Goal: Information Seeking & Learning: Learn about a topic

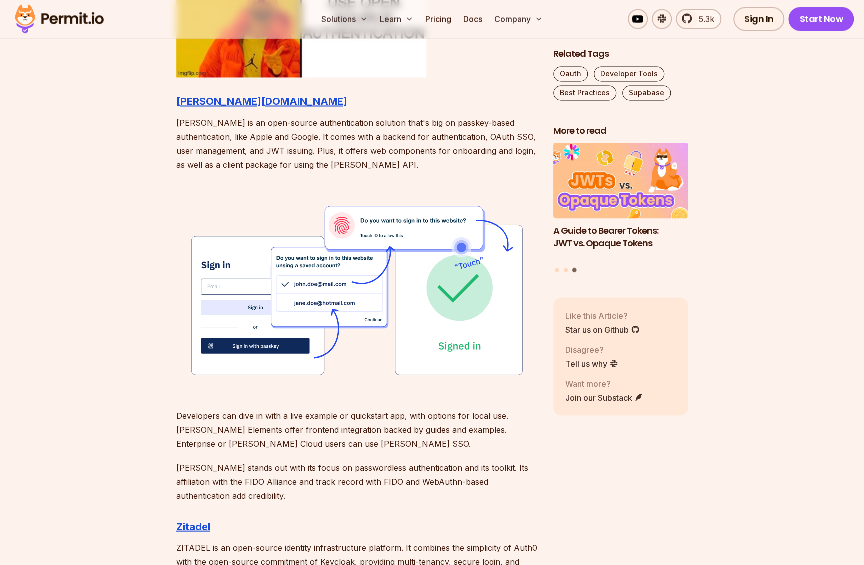
scroll to position [1050, 0]
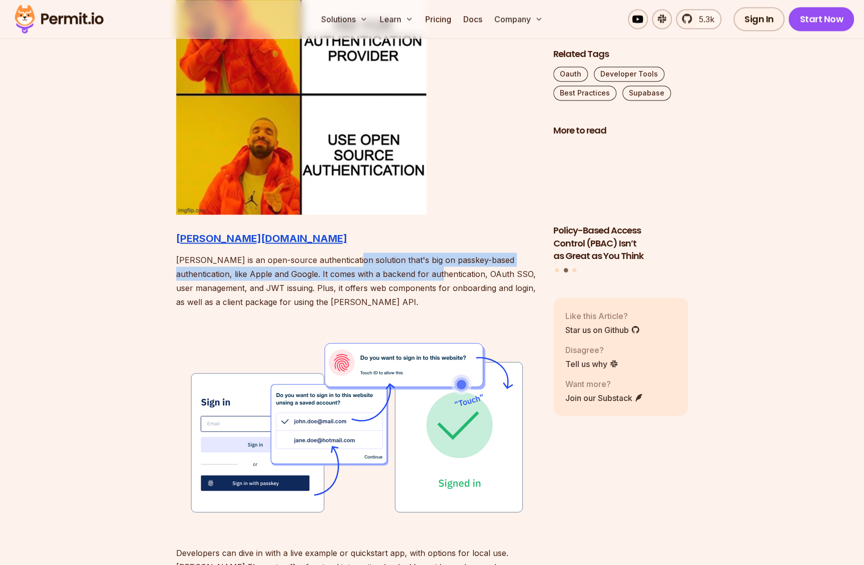
drag, startPoint x: 350, startPoint y: 259, endPoint x: 412, endPoint y: 277, distance: 64.4
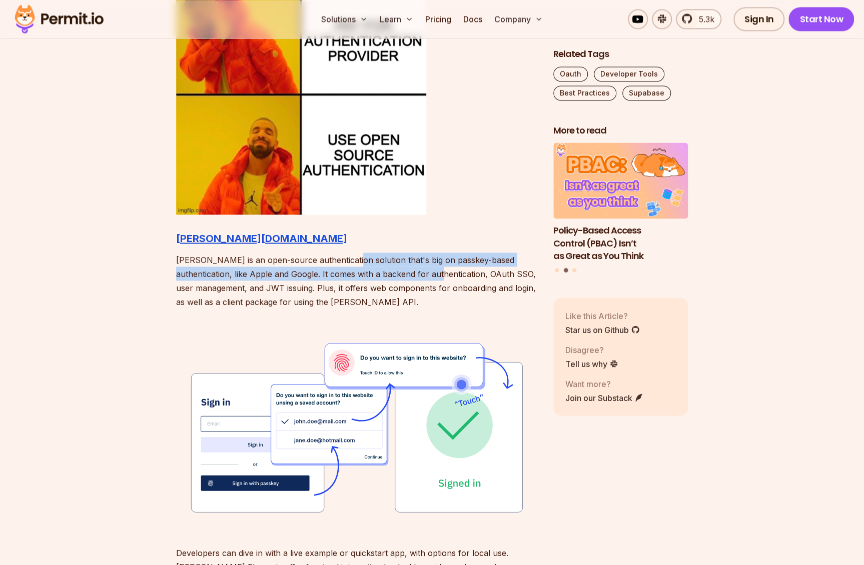
click at [412, 277] on p "[PERSON_NAME] is an open-source authentication solution that's big on passkey-b…" at bounding box center [356, 281] width 361 height 56
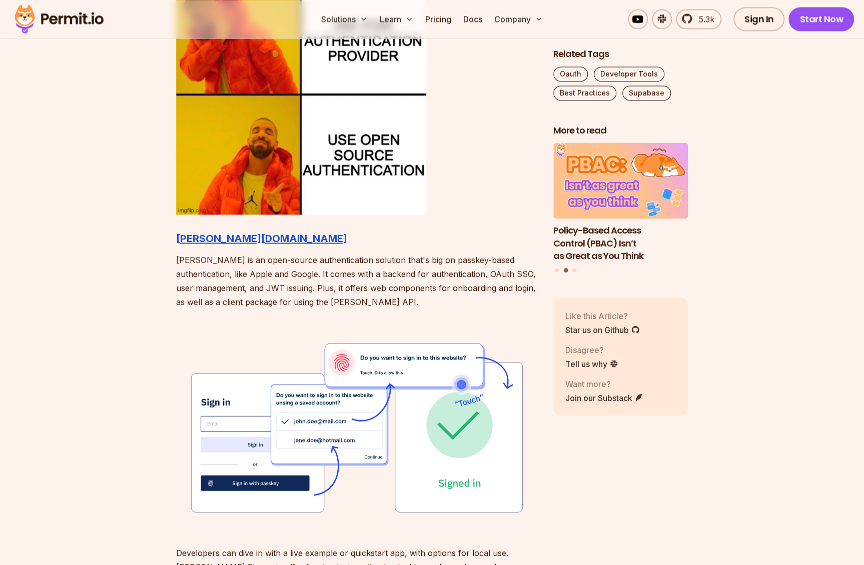
drag, startPoint x: 247, startPoint y: 313, endPoint x: 252, endPoint y: 311, distance: 5.4
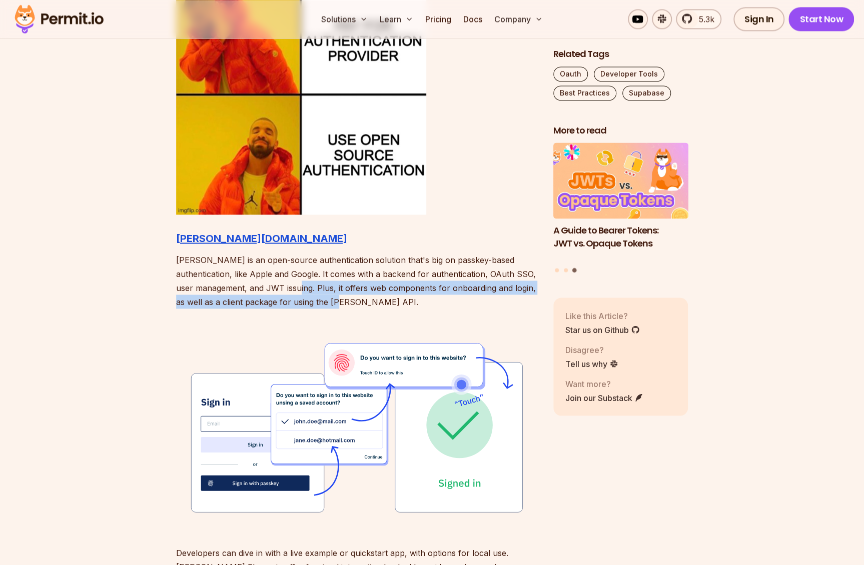
drag, startPoint x: 310, startPoint y: 287, endPoint x: 433, endPoint y: 298, distance: 123.6
click at [433, 298] on p "[PERSON_NAME] is an open-source authentication solution that's big on passkey-b…" at bounding box center [356, 281] width 361 height 56
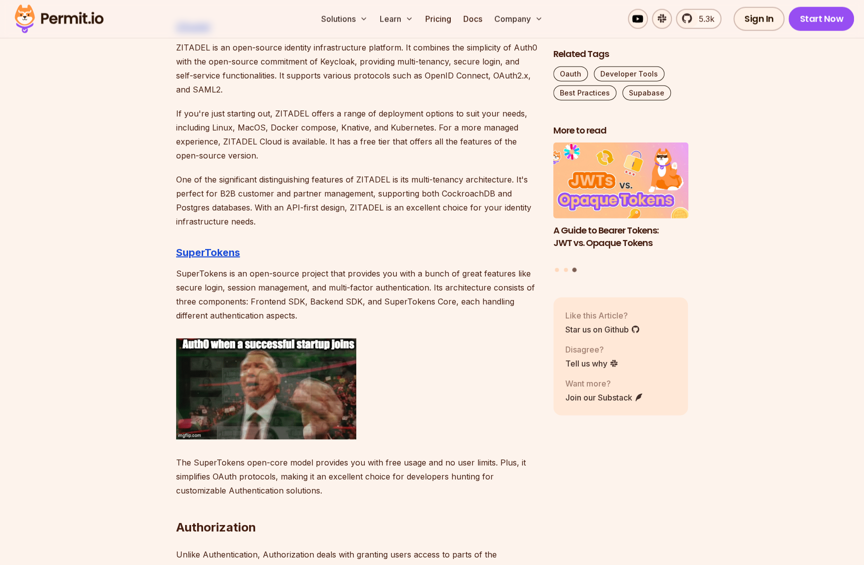
scroll to position [1701, 0]
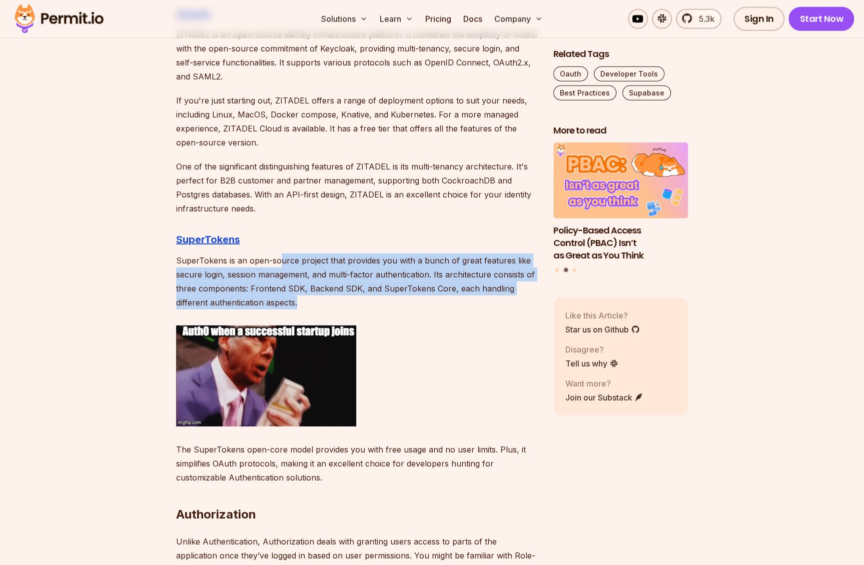
drag, startPoint x: 276, startPoint y: 260, endPoint x: 311, endPoint y: 303, distance: 55.5
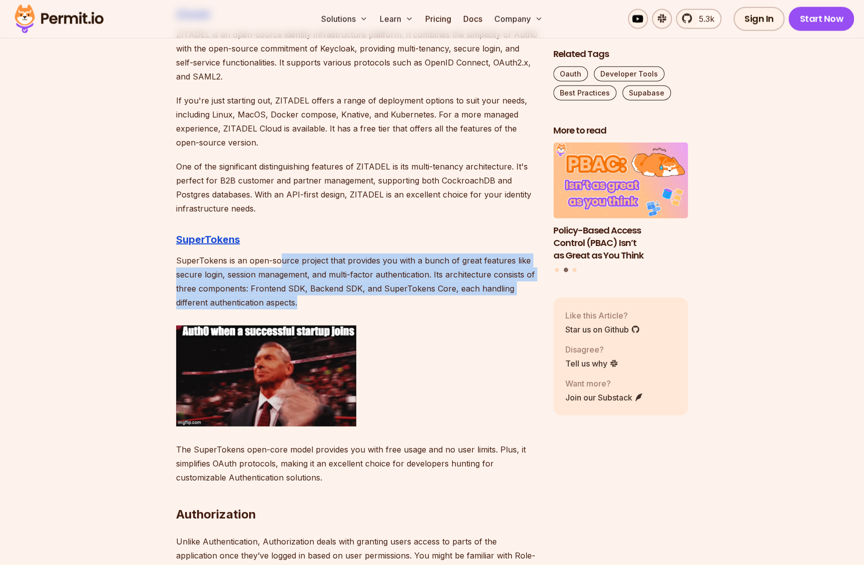
click at [311, 303] on p "SuperTokens is an open-source project that provides you with a bunch of great f…" at bounding box center [356, 282] width 361 height 56
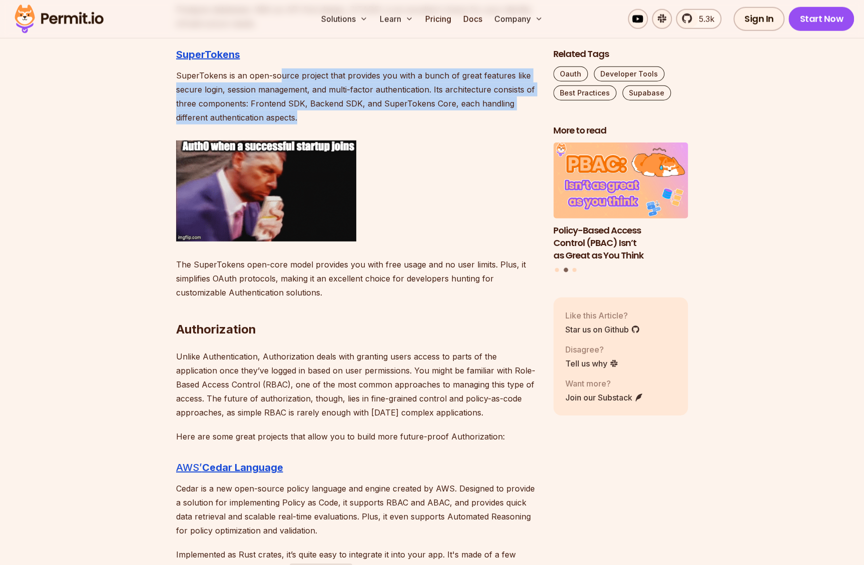
scroll to position [1901, 0]
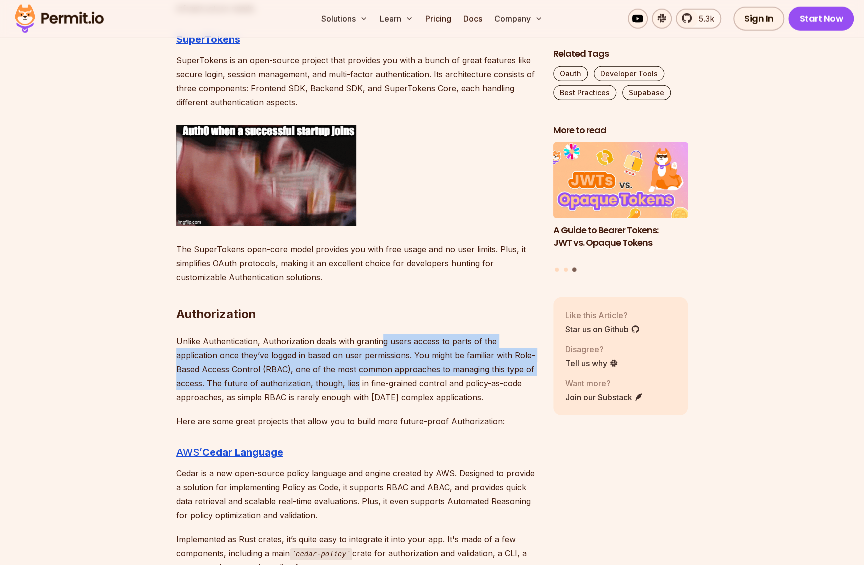
drag, startPoint x: 382, startPoint y: 343, endPoint x: 325, endPoint y: 386, distance: 71.7
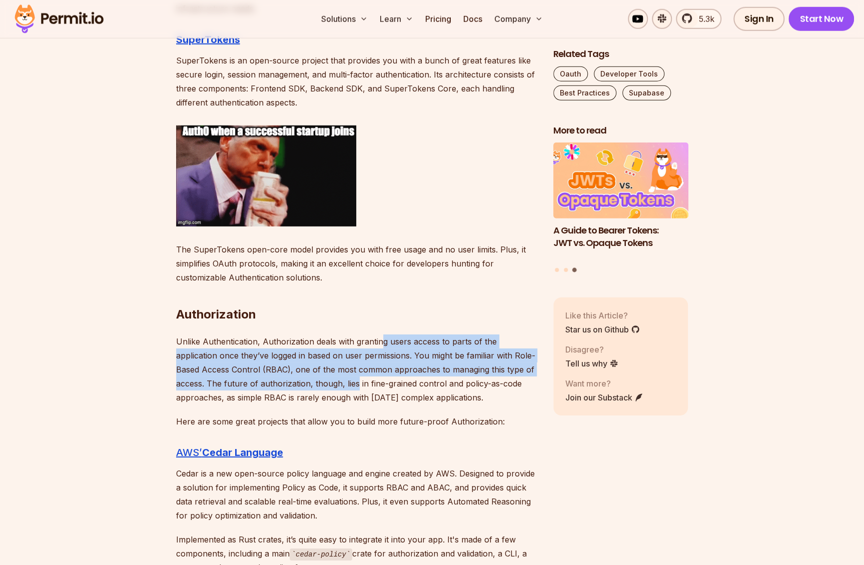
click at [325, 386] on p "Unlike Authentication, Authorization deals with granting users access to parts …" at bounding box center [356, 370] width 361 height 70
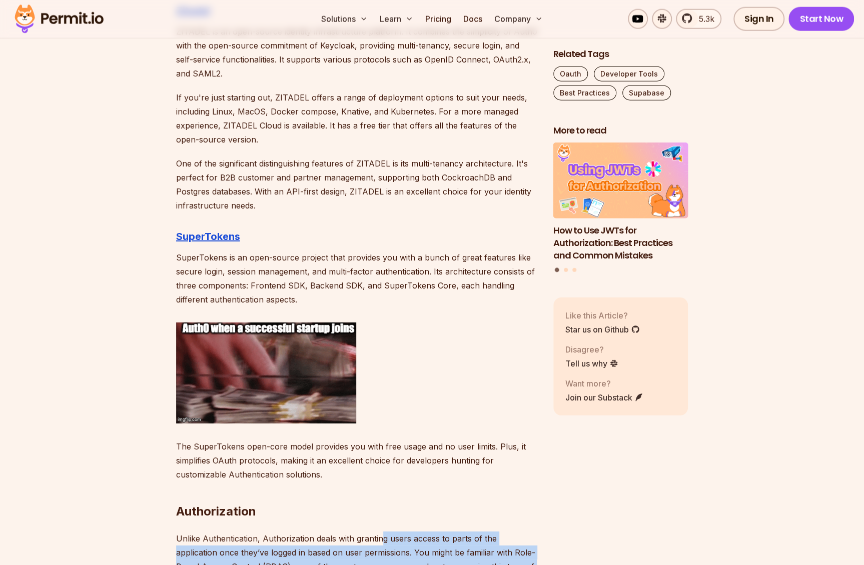
scroll to position [1701, 0]
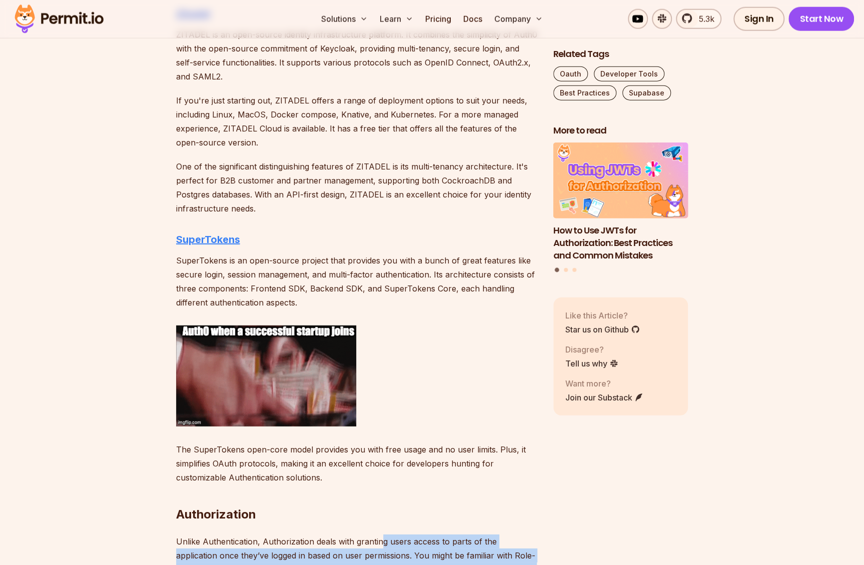
click at [213, 240] on strong "SuperTokens" at bounding box center [208, 240] width 64 height 12
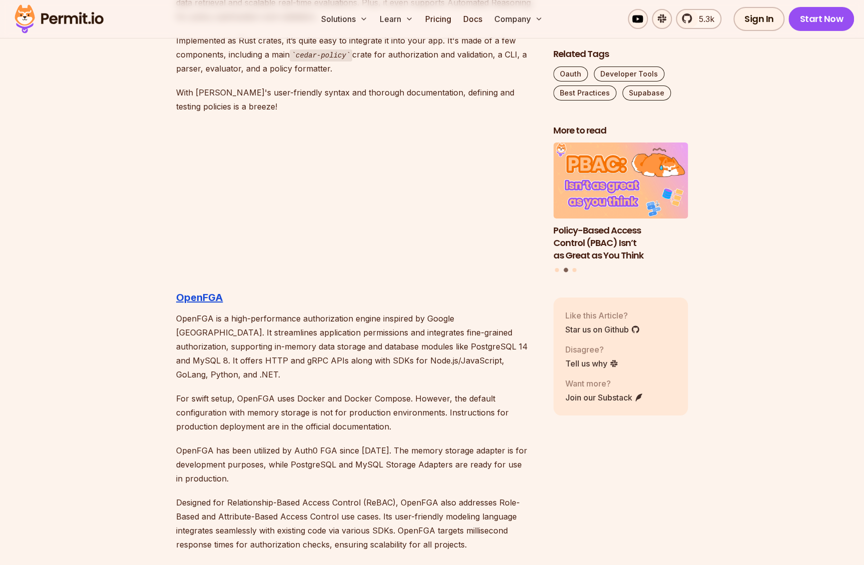
scroll to position [2501, 0]
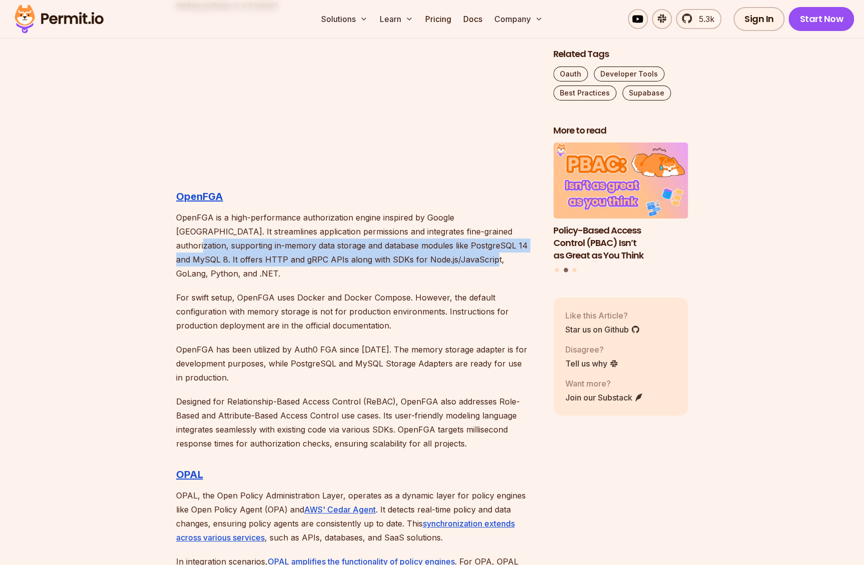
drag, startPoint x: 477, startPoint y: 234, endPoint x: 415, endPoint y: 265, distance: 69.1
click at [415, 265] on p "OpenFGA is a high-performance authorization engine inspired by Google [GEOGRAPH…" at bounding box center [356, 246] width 361 height 70
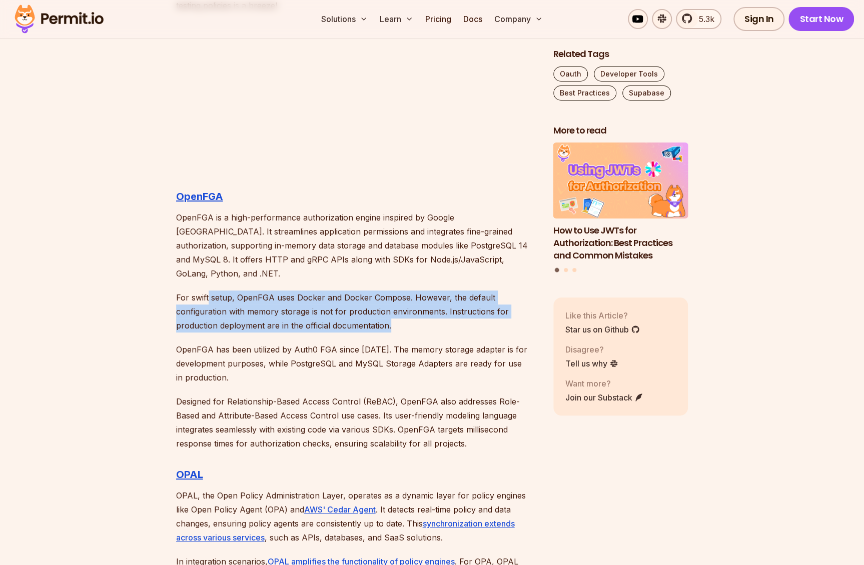
drag, startPoint x: 209, startPoint y: 282, endPoint x: 411, endPoint y: 309, distance: 204.3
click at [412, 309] on p "For swift setup, OpenFGA uses Docker and Docker Compose. However, the default c…" at bounding box center [356, 312] width 361 height 42
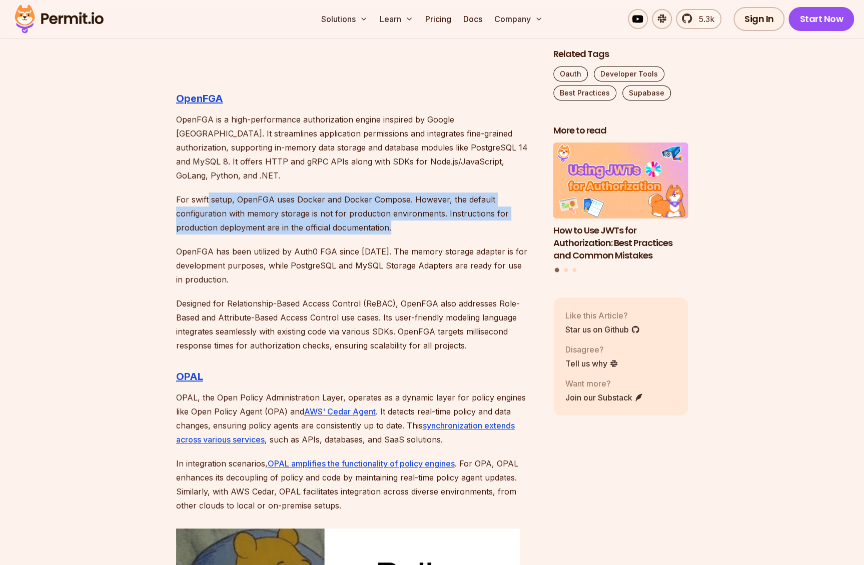
scroll to position [2601, 0]
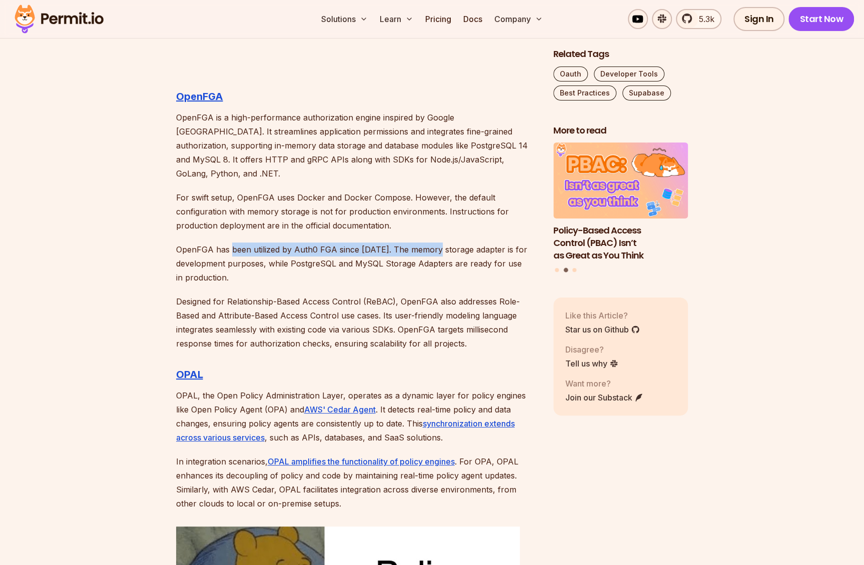
drag, startPoint x: 229, startPoint y: 236, endPoint x: 437, endPoint y: 242, distance: 208.2
click at [437, 243] on p "OpenFGA has been utilized by Auth0 FGA since [DATE]. The memory storage adapter…" at bounding box center [356, 264] width 361 height 42
click at [345, 266] on p "OpenFGA has been utilized by Auth0 FGA since [DATE]. The memory storage adapter…" at bounding box center [356, 264] width 361 height 42
drag, startPoint x: 324, startPoint y: 248, endPoint x: 324, endPoint y: 259, distance: 10.5
click at [324, 259] on p "OpenFGA has been utilized by Auth0 FGA since [DATE]. The memory storage adapter…" at bounding box center [356, 264] width 361 height 42
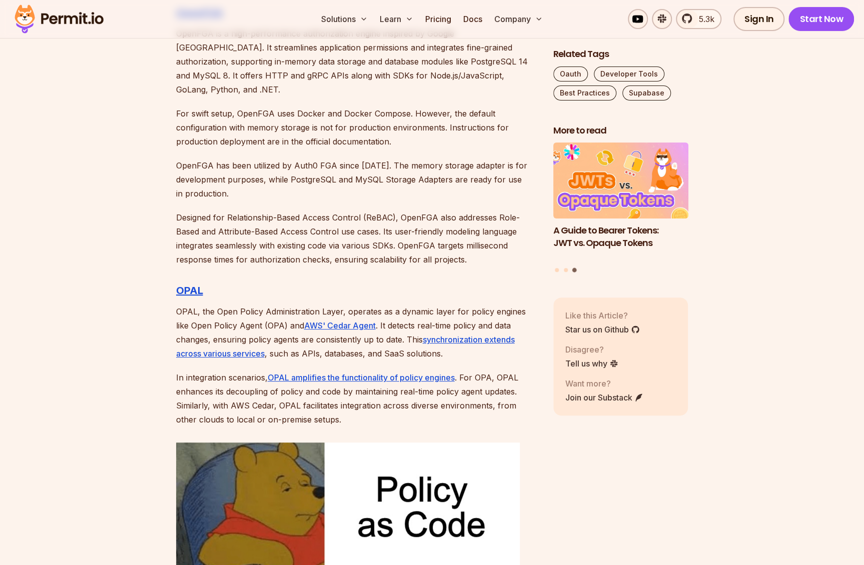
scroll to position [2701, 0]
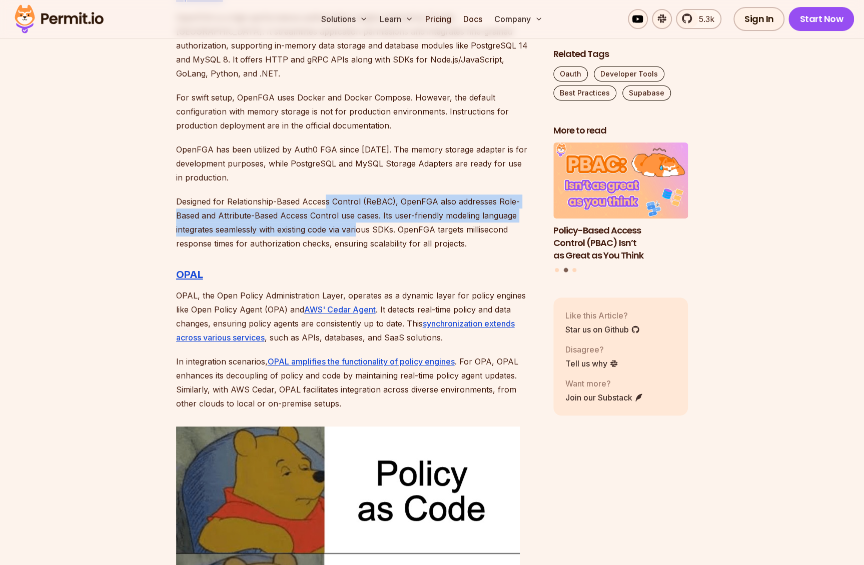
drag, startPoint x: 326, startPoint y: 190, endPoint x: 357, endPoint y: 217, distance: 40.7
click at [357, 217] on p "Designed for Relationship-Based Access Control (ReBAC), OpenFGA also addresses …" at bounding box center [356, 223] width 361 height 56
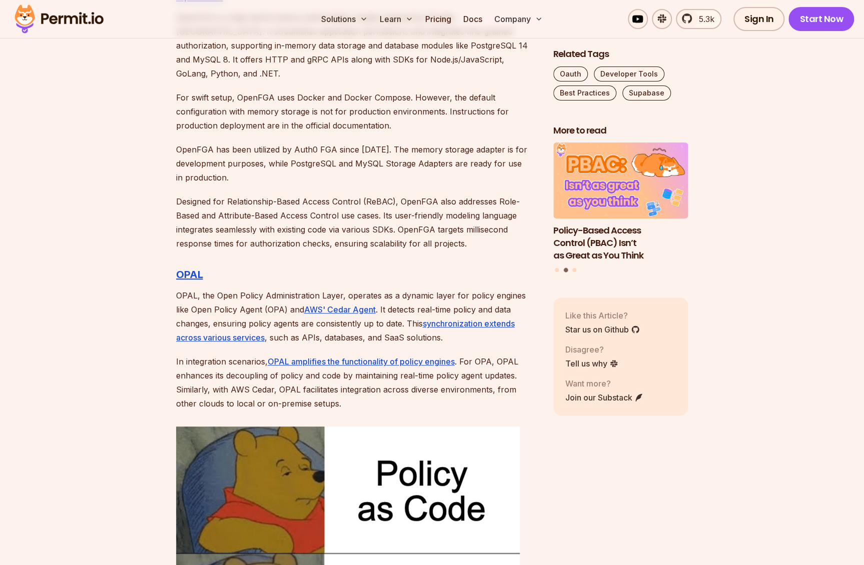
drag, startPoint x: 262, startPoint y: 234, endPoint x: 444, endPoint y: 233, distance: 182.1
click at [444, 233] on p "Designed for Relationship-Based Access Control (ReBAC), OpenFGA also addresses …" at bounding box center [356, 223] width 361 height 56
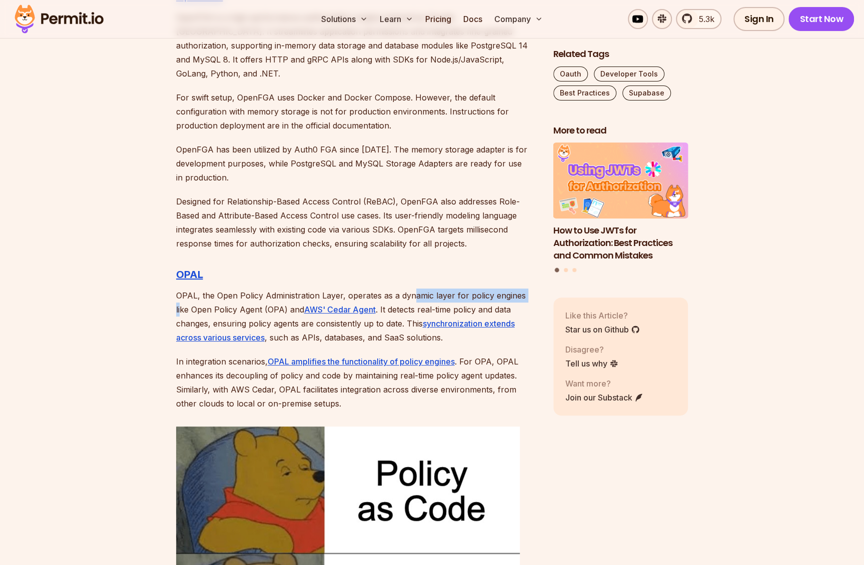
drag, startPoint x: 413, startPoint y: 278, endPoint x: 525, endPoint y: 279, distance: 112.0
click at [525, 289] on p "OPAL, the Open Policy Administration Layer, operates as a dynamic layer for pol…" at bounding box center [356, 317] width 361 height 56
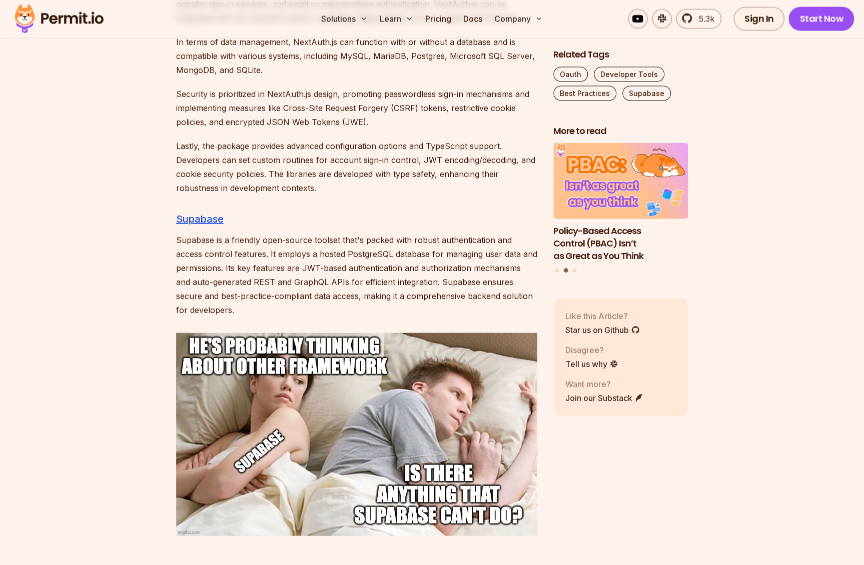
scroll to position [3951, 0]
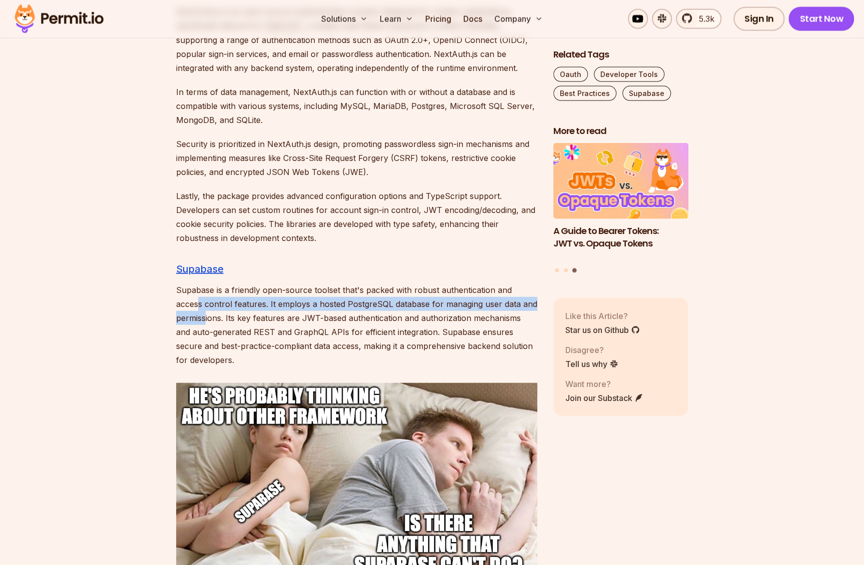
drag, startPoint x: 202, startPoint y: 293, endPoint x: 205, endPoint y: 306, distance: 13.5
click at [205, 306] on p "Supabase is a friendly open-source toolset that's packed with robust authentica…" at bounding box center [356, 325] width 361 height 84
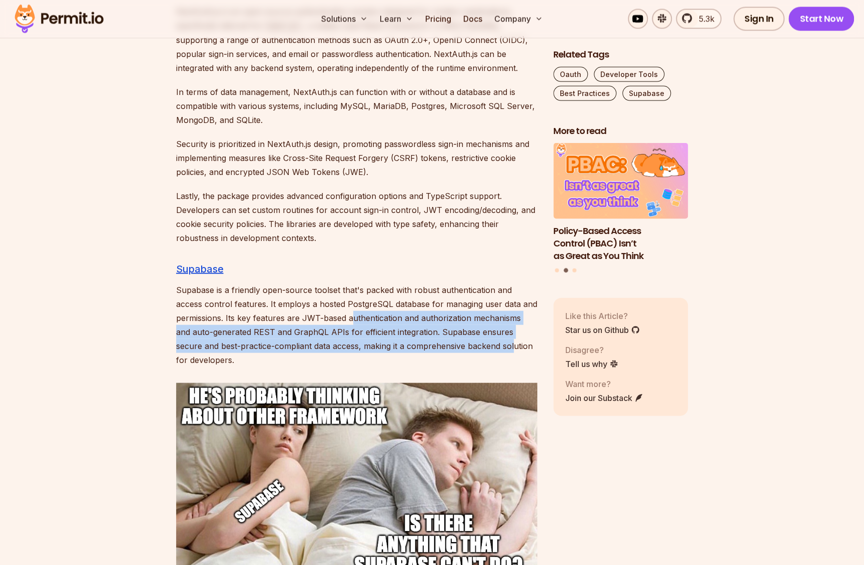
drag, startPoint x: 351, startPoint y: 303, endPoint x: 515, endPoint y: 333, distance: 166.3
click at [515, 333] on p "Supabase is a friendly open-source toolset that's packed with robust authentica…" at bounding box center [356, 325] width 361 height 84
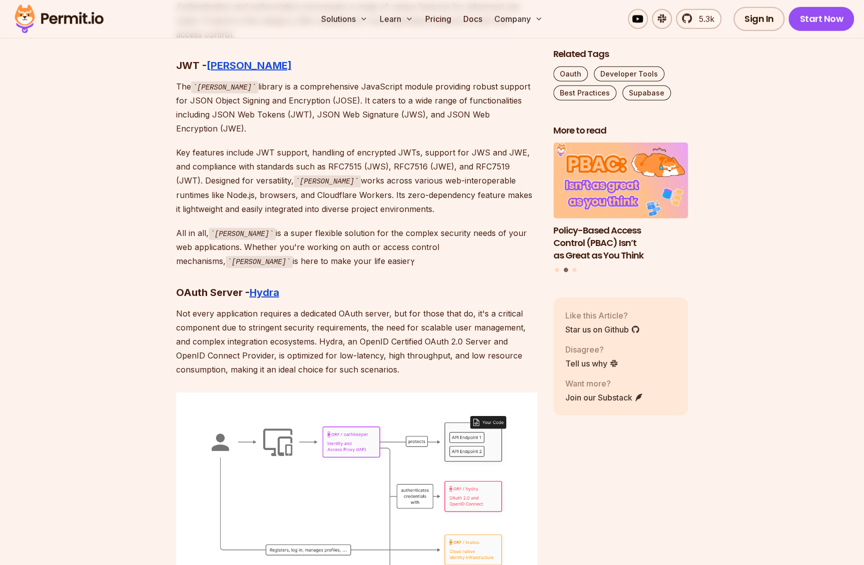
scroll to position [4602, 0]
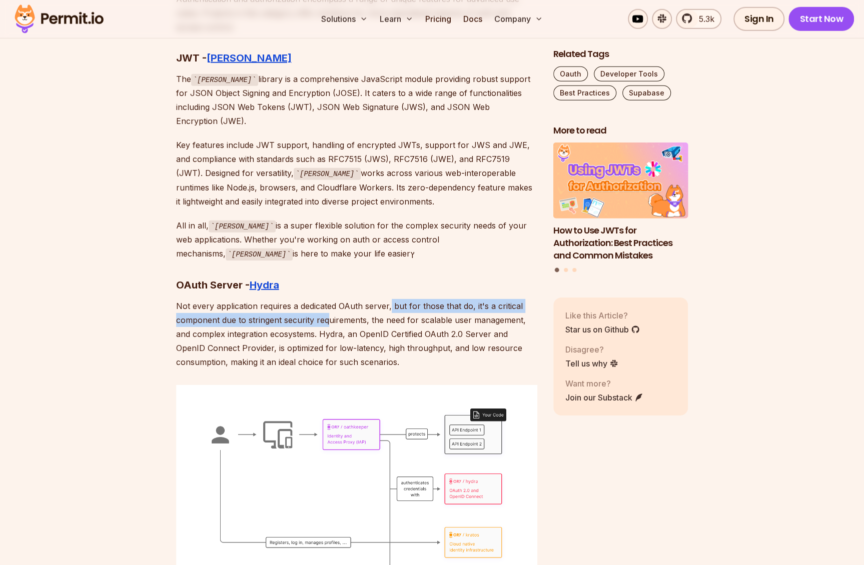
drag, startPoint x: 389, startPoint y: 277, endPoint x: 328, endPoint y: 296, distance: 63.8
click at [328, 299] on p "Not every application requires a dedicated OAuth server, but for those that do,…" at bounding box center [356, 334] width 361 height 70
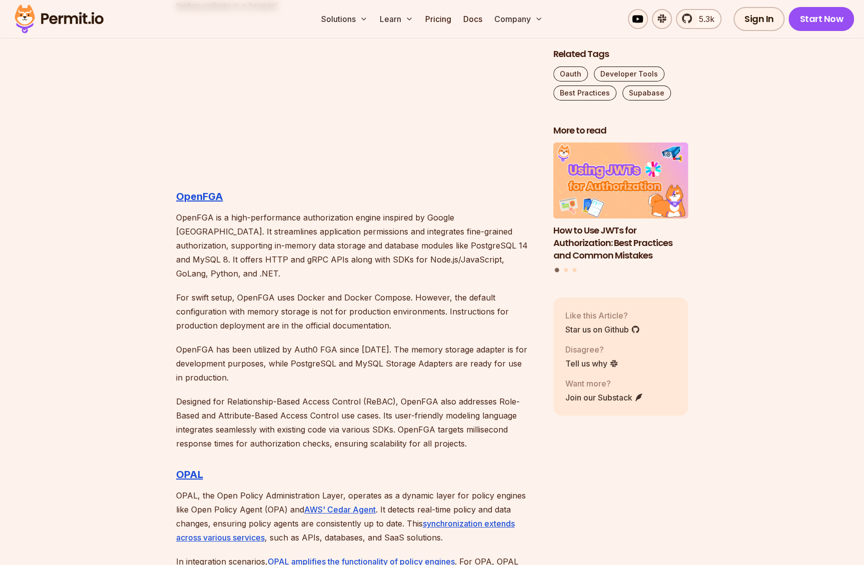
scroll to position [2351, 0]
